Goal: Transaction & Acquisition: Purchase product/service

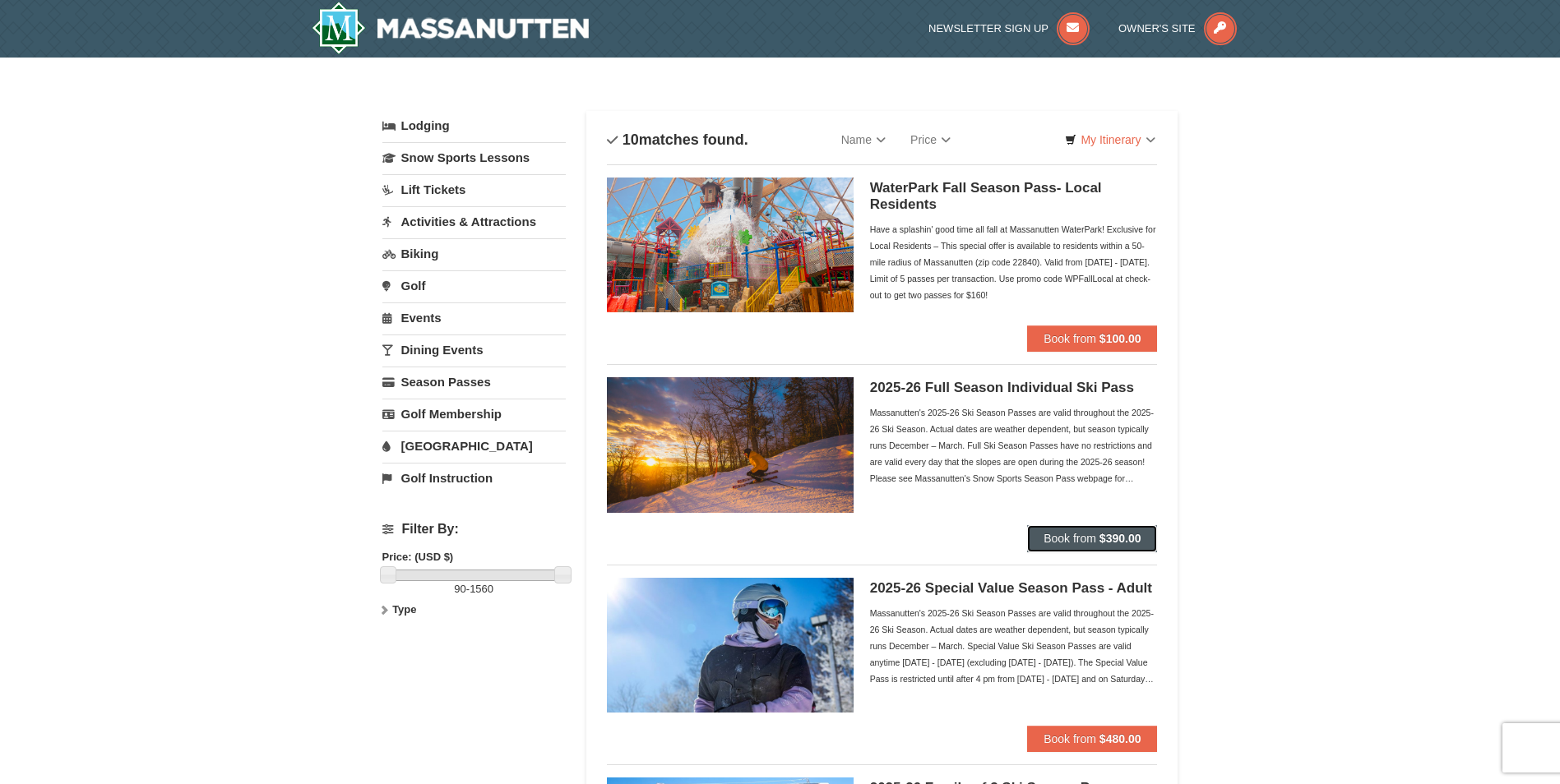
click at [1091, 542] on span "Book from" at bounding box center [1069, 538] width 52 height 13
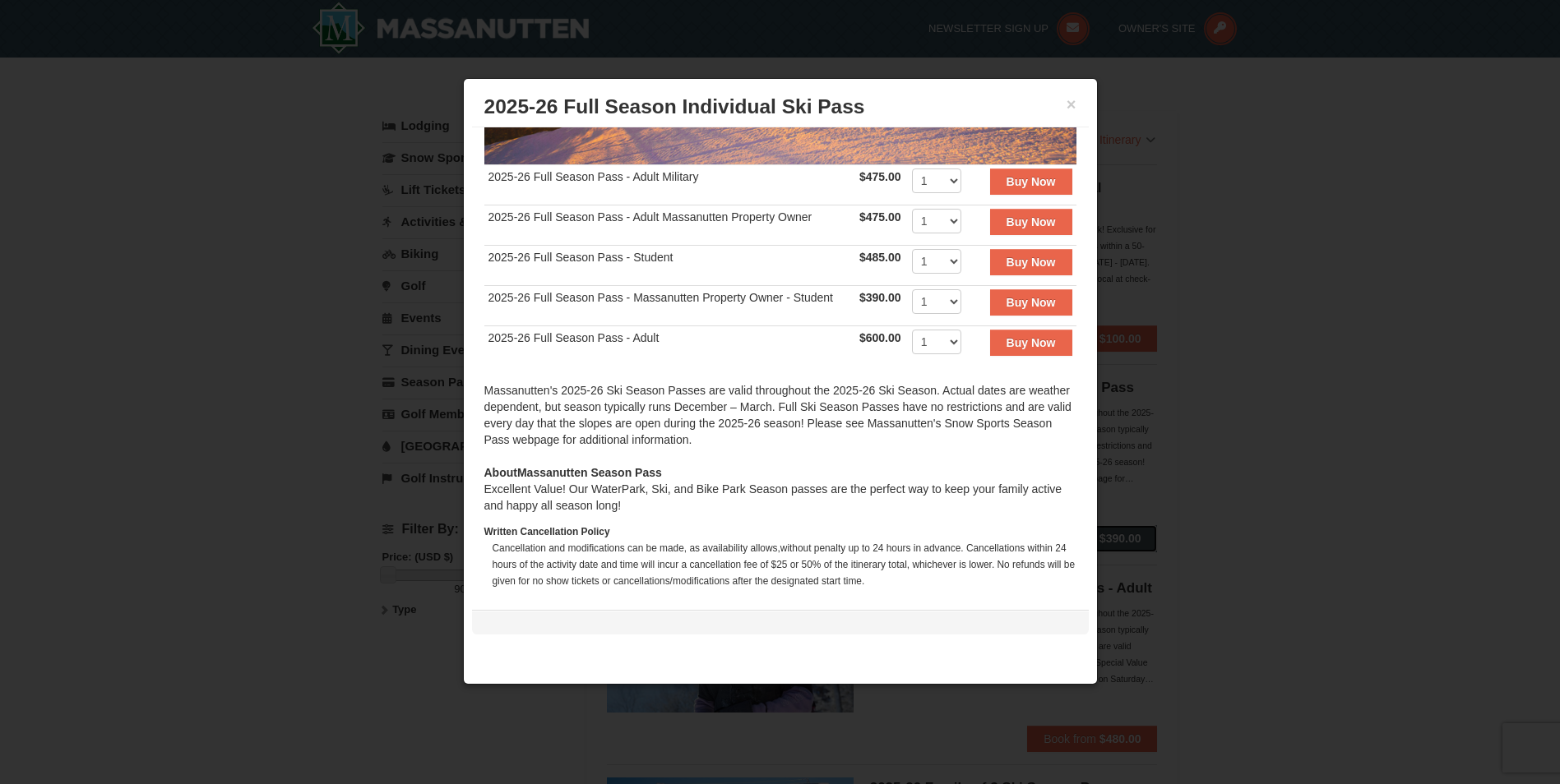
scroll to position [288, 0]
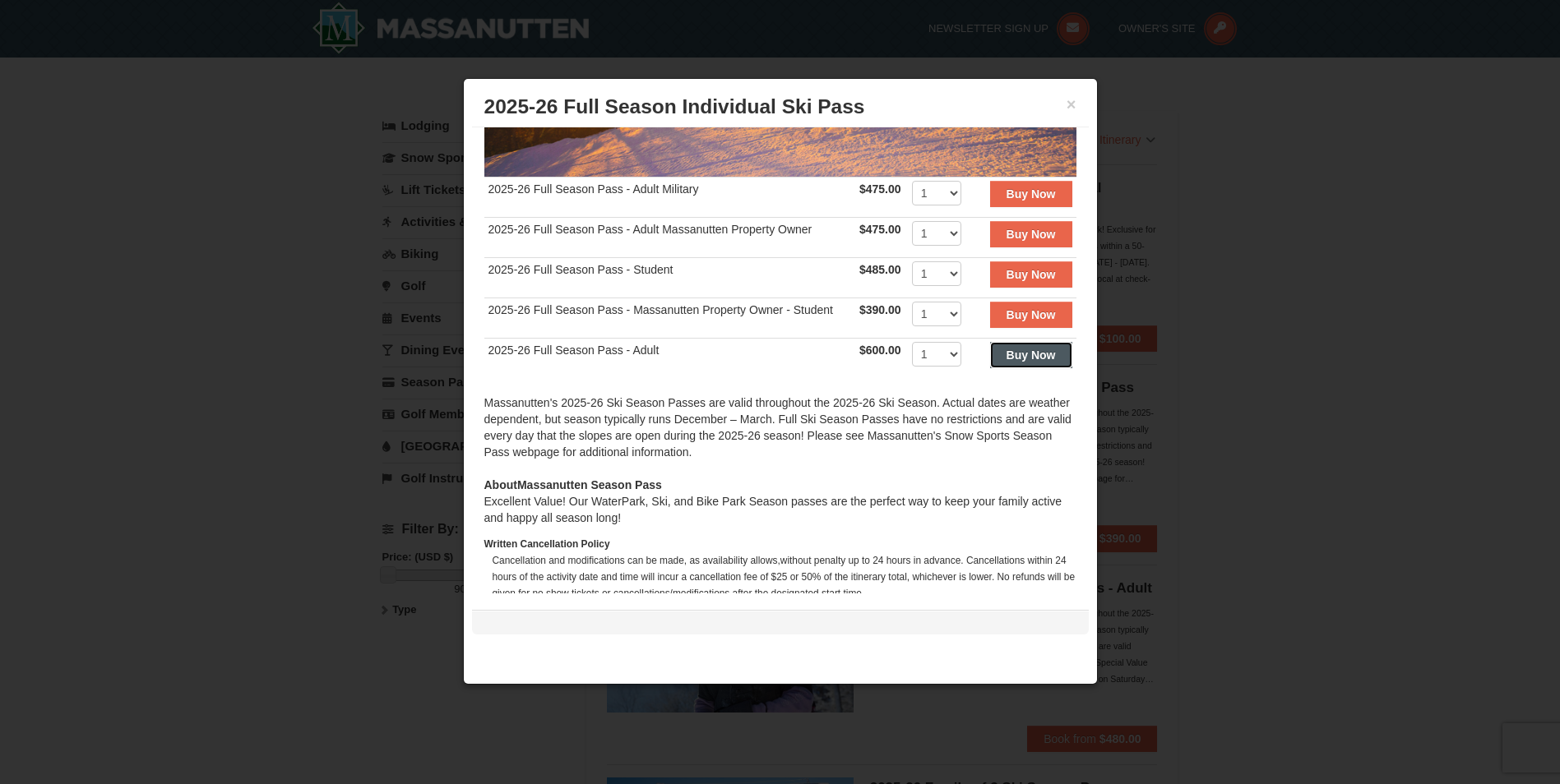
click at [1032, 348] on strong "Buy Now" at bounding box center [1031, 355] width 49 height 13
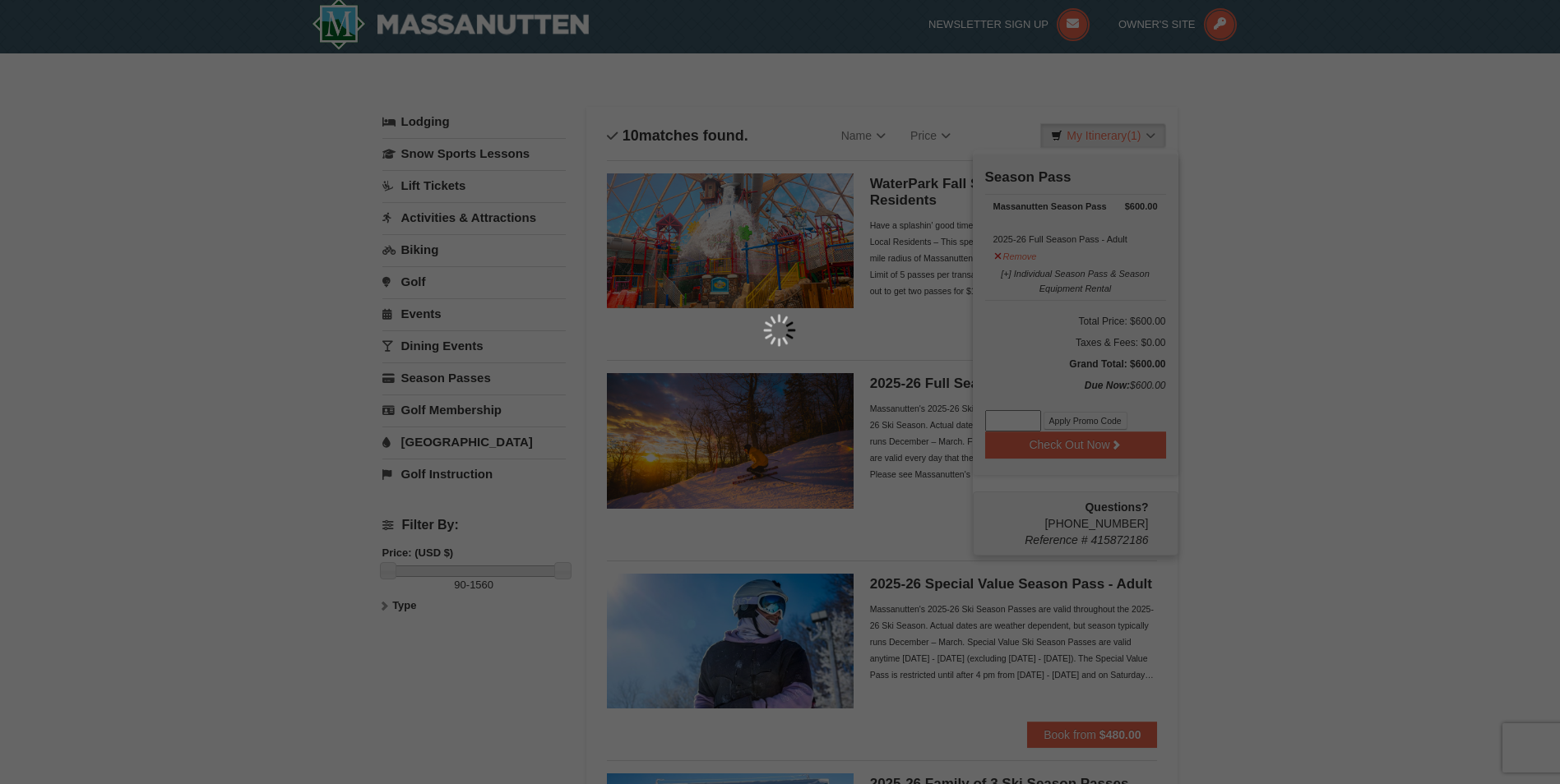
scroll to position [5, 0]
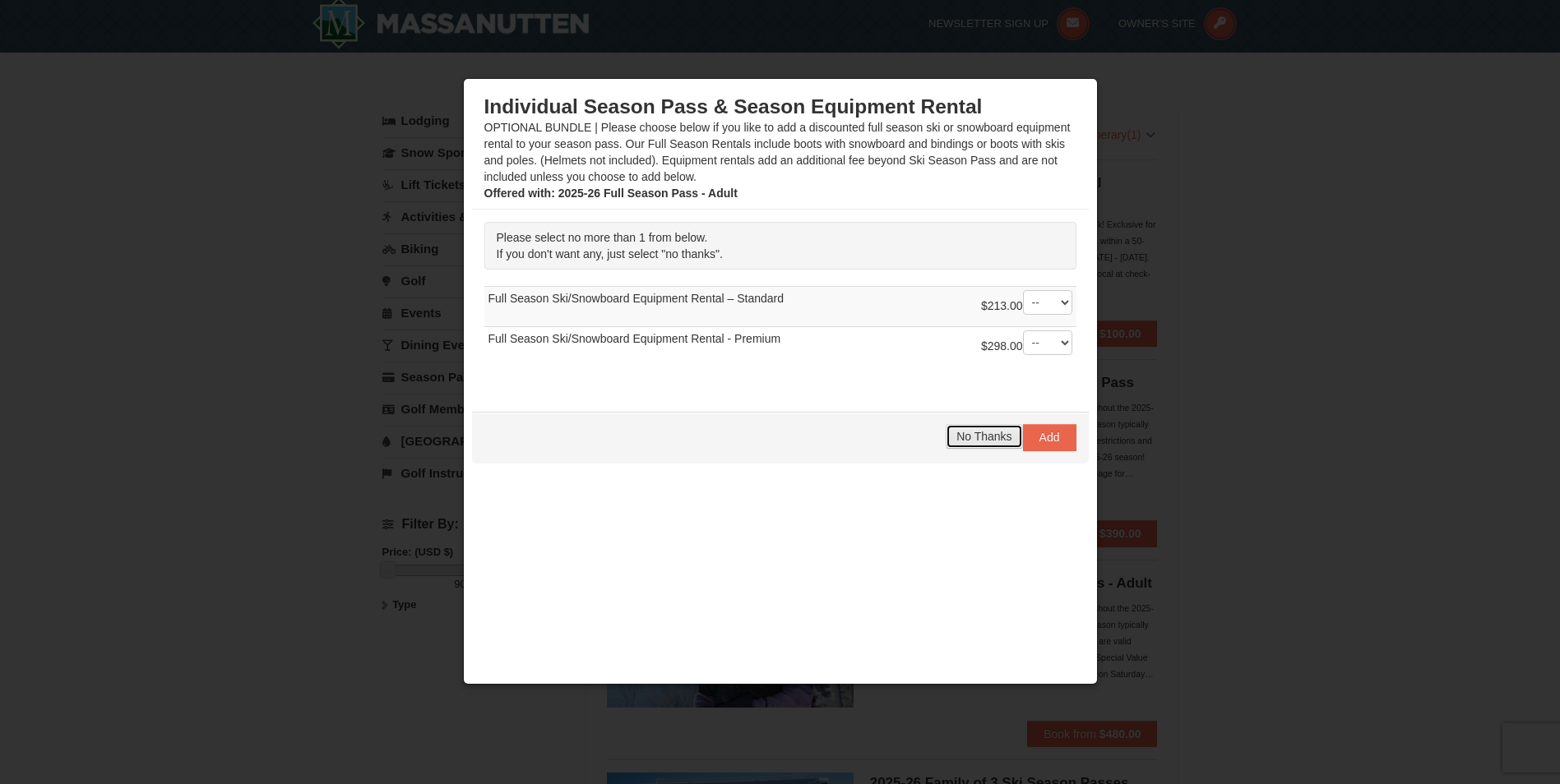
click at [990, 436] on span "No Thanks" at bounding box center [984, 436] width 55 height 13
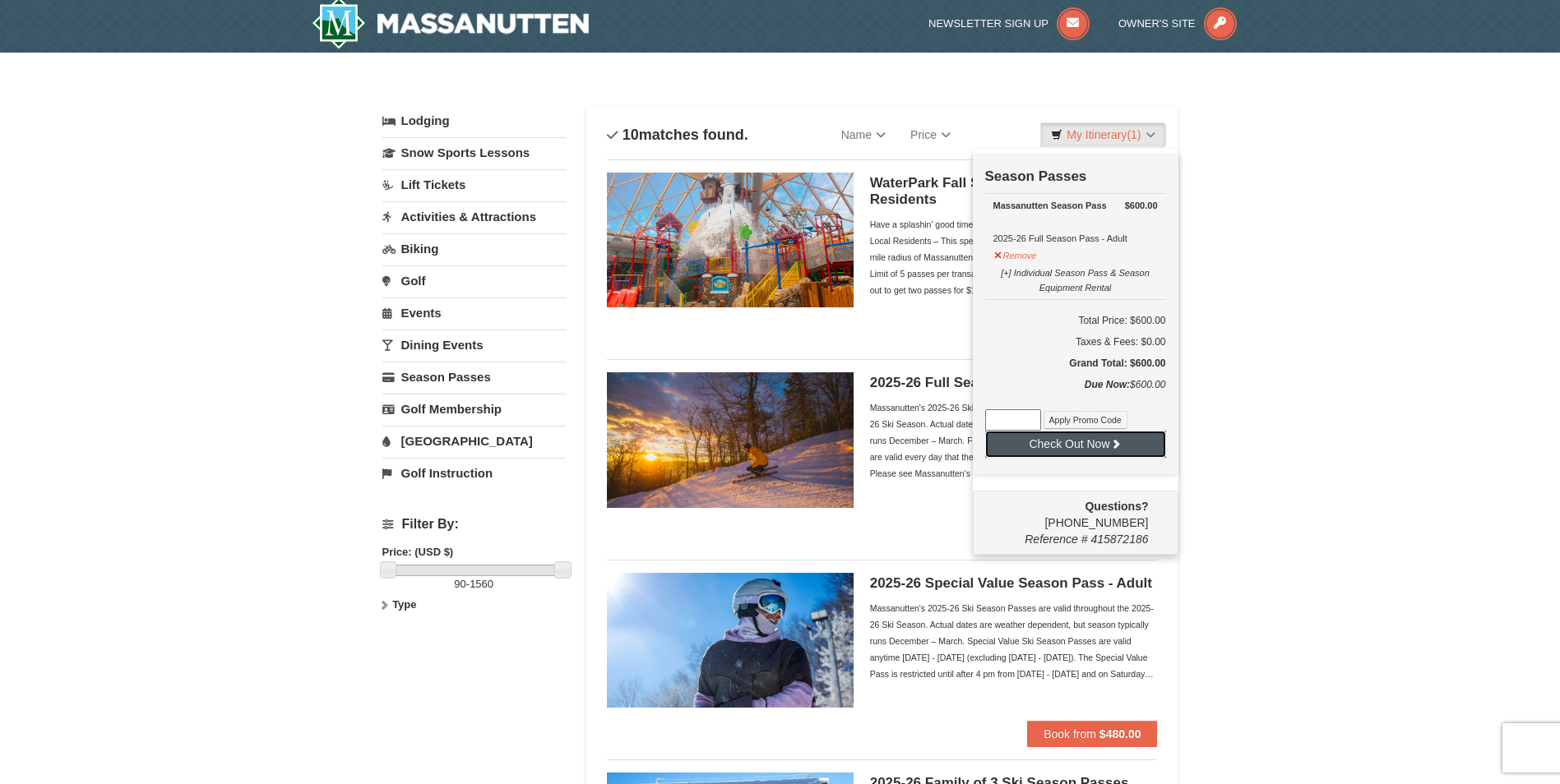
click at [1142, 455] on button "Check Out Now" at bounding box center [1075, 444] width 181 height 27
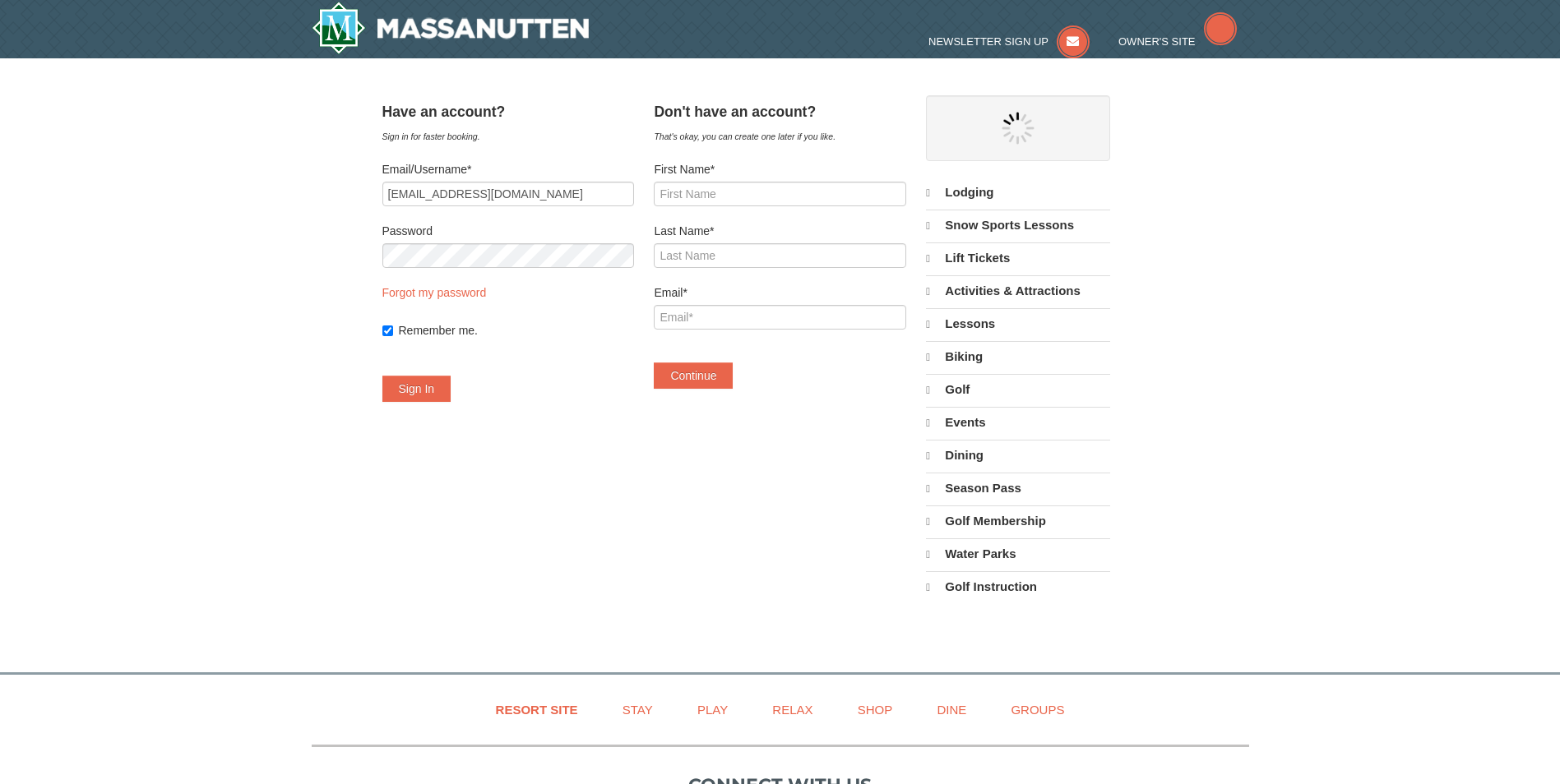
select select "9"
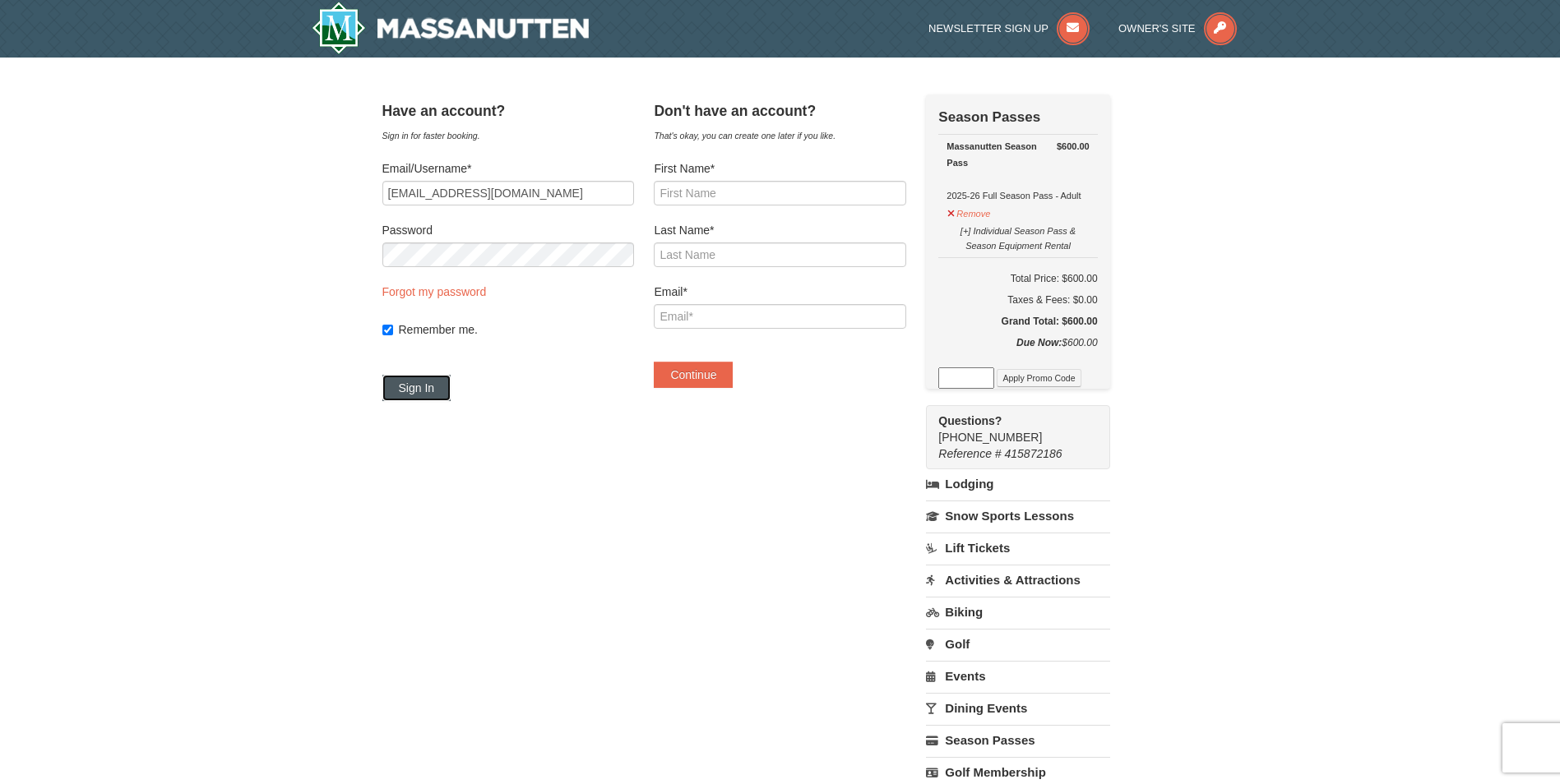
click at [426, 390] on button "Sign In" at bounding box center [417, 388] width 69 height 27
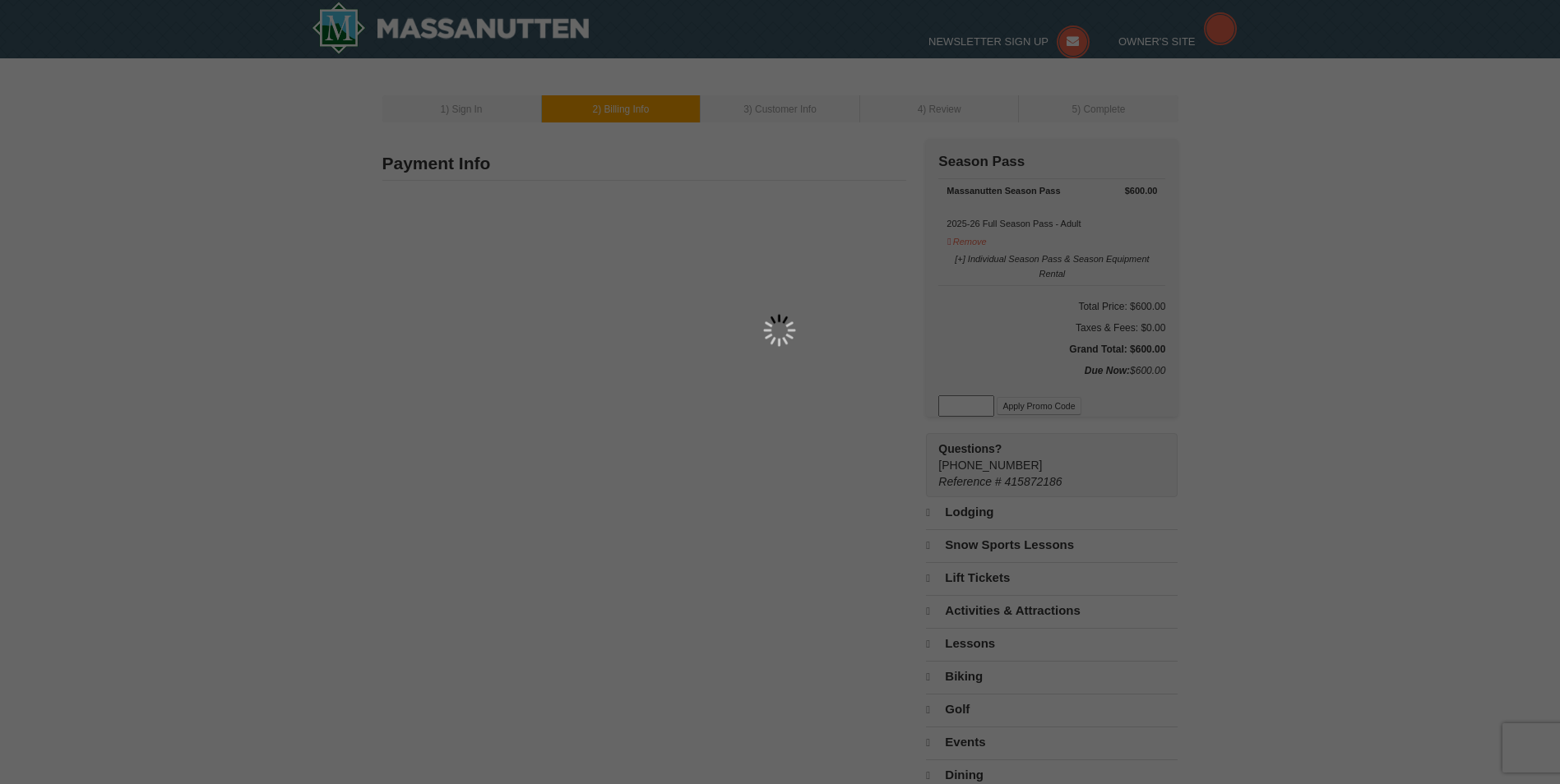
type input "104 Tamarack ln"
type input "Elkton"
type input "22827"
type input "540"
type input "820"
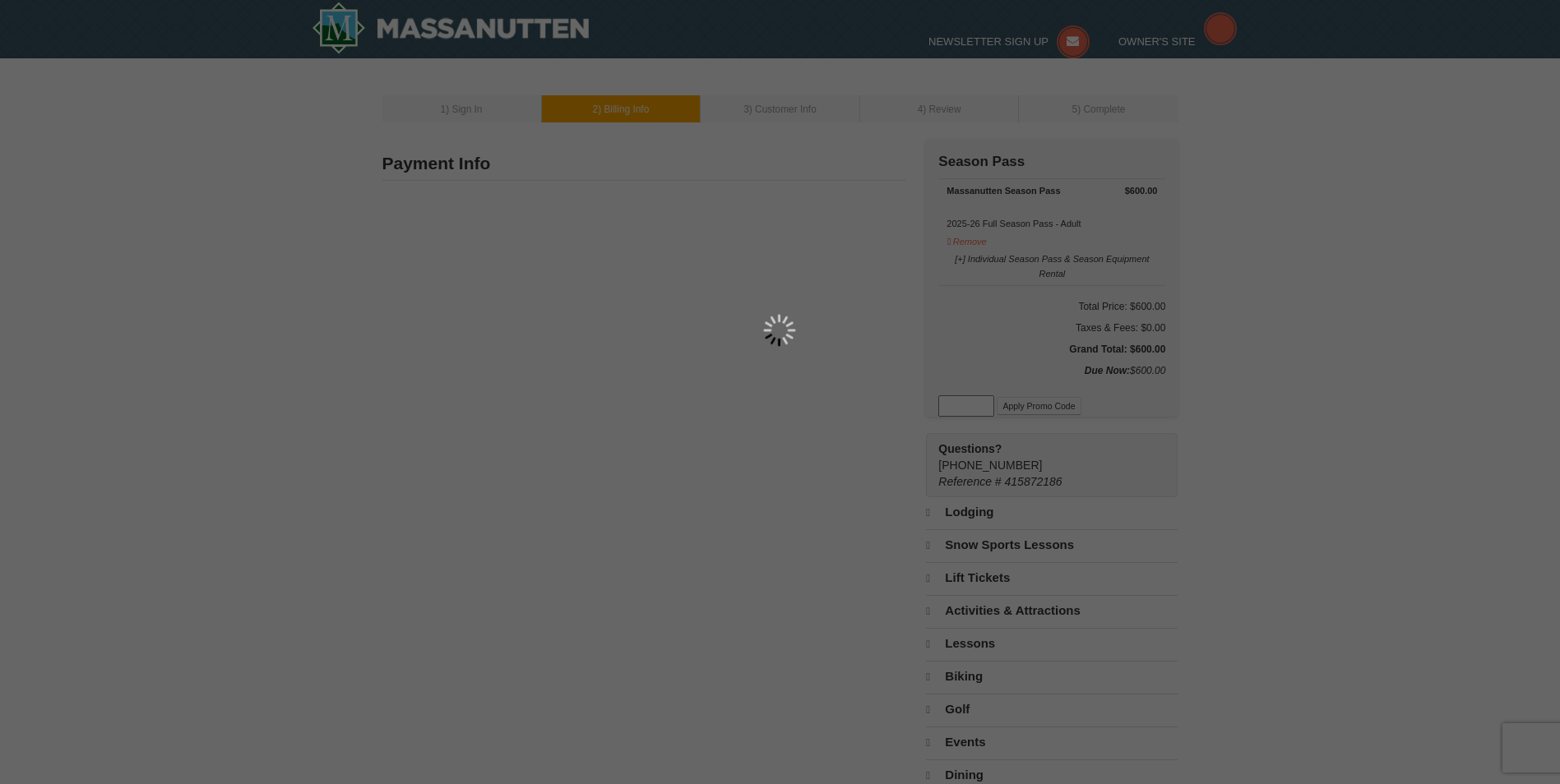
type input "4954"
type input "[EMAIL_ADDRESS][DOMAIN_NAME]"
select select "VA"
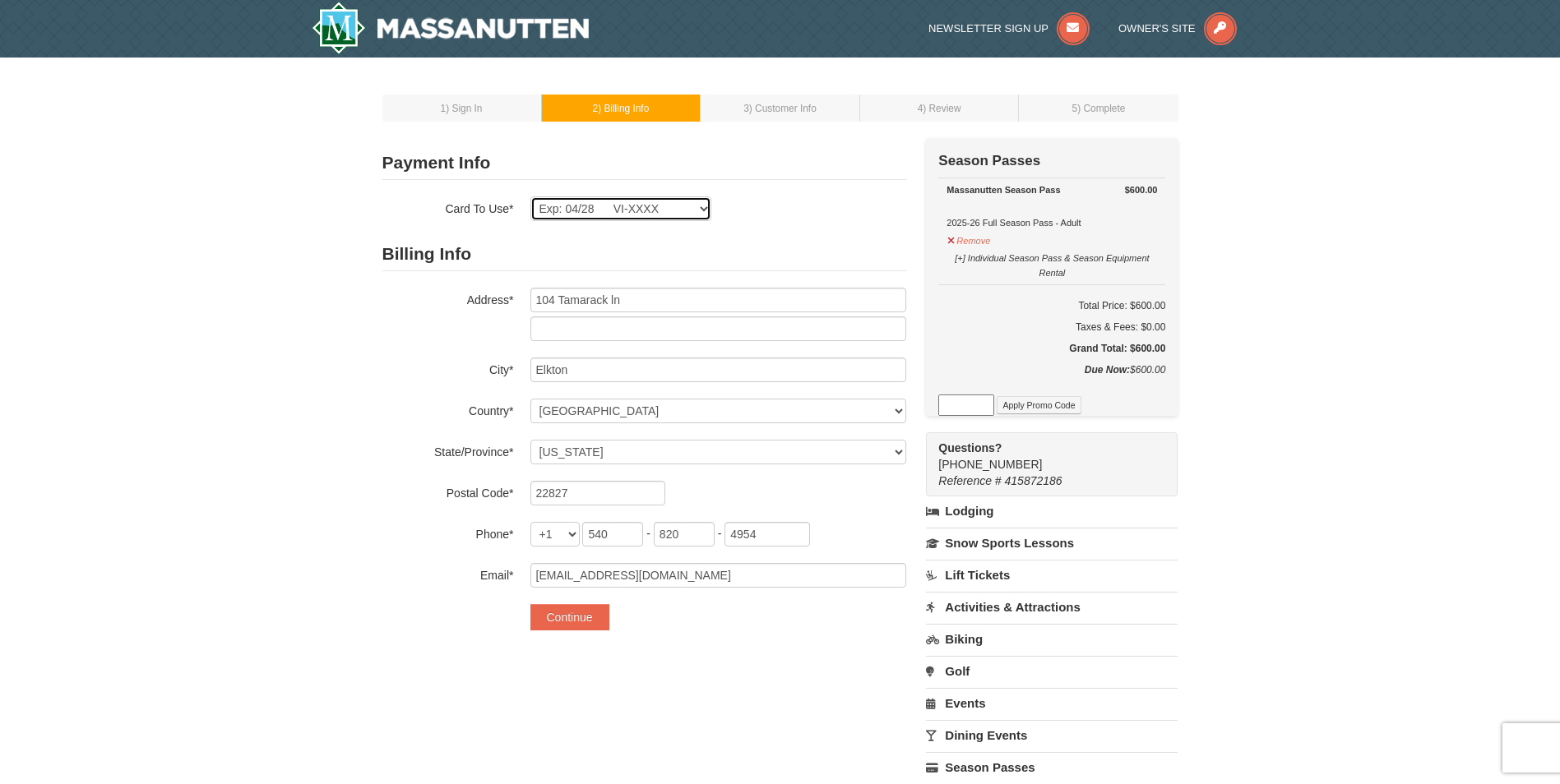
click at [704, 209] on select "Exp: 07/28 VI-XXXX Exp: 04/28 VI-XXXX New Card" at bounding box center [620, 209] width 181 height 25
click at [782, 200] on div "Exp: 07/28 VI-XXXX Exp: 04/28 VI-XXXX New Card Are you sure you want to remove …" at bounding box center [718, 209] width 376 height 25
click at [383, 36] on img at bounding box center [450, 28] width 278 height 52
